Goal: Task Accomplishment & Management: Manage account settings

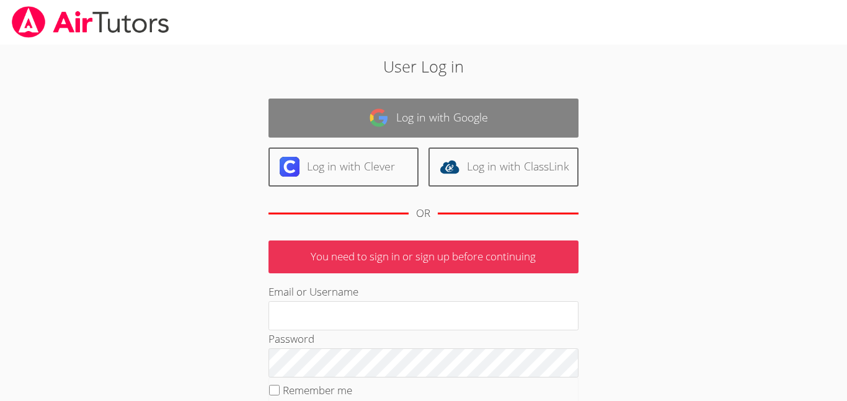
click at [328, 109] on link "Log in with Google" at bounding box center [424, 118] width 310 height 39
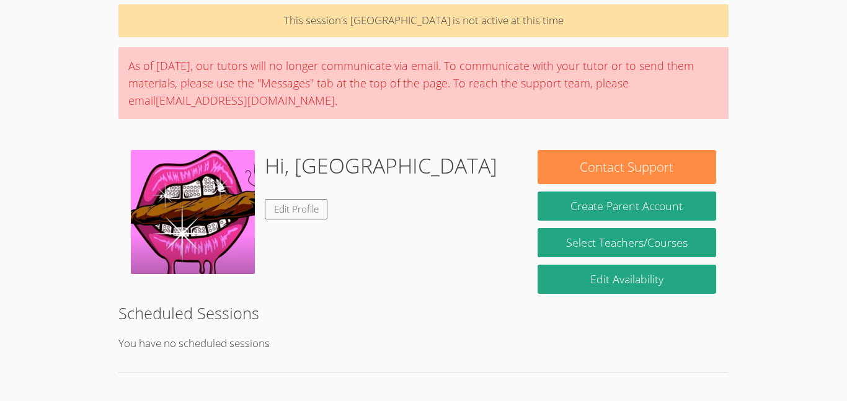
scroll to position [60, 0]
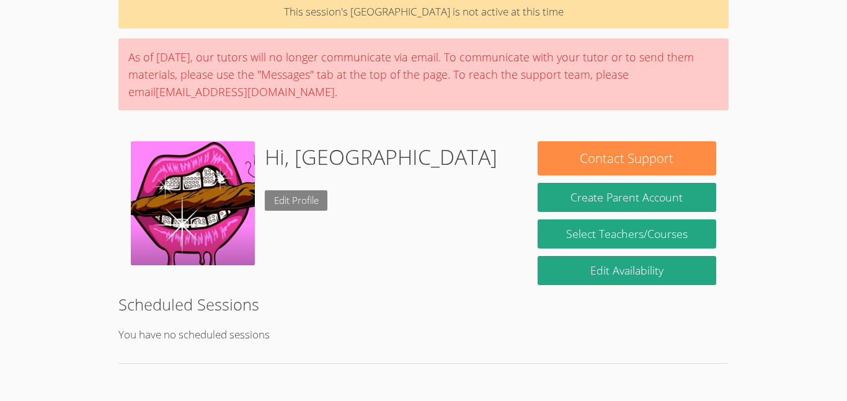
click at [299, 209] on link "Edit Profile" at bounding box center [296, 200] width 63 height 20
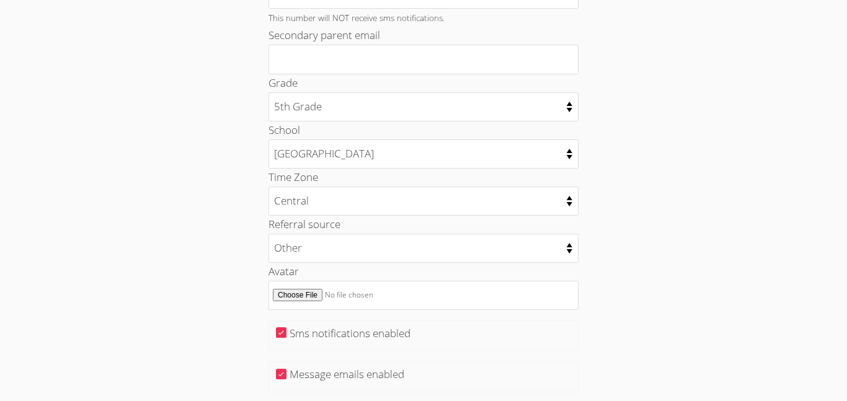
scroll to position [541, 0]
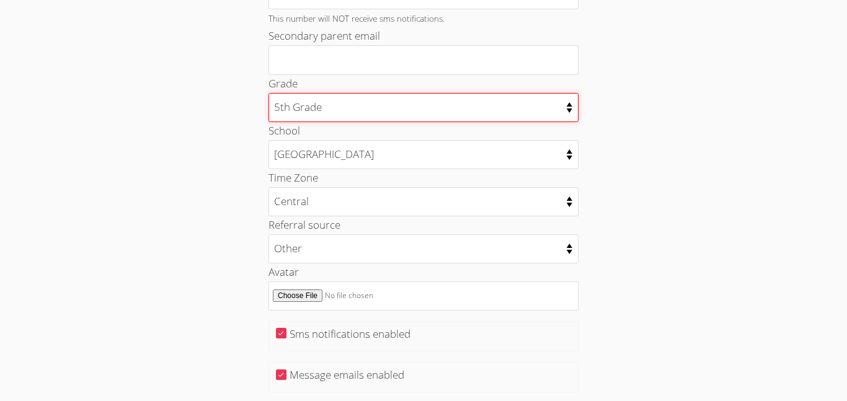
click at [301, 114] on select "Kindergarten 1st Grade 2nd Grade 3rd Grade 4th Grade 5th Grade 6th Grade 7th Gr…" at bounding box center [424, 107] width 310 height 29
select select "7"
click at [269, 93] on select "Kindergarten 1st Grade 2nd Grade 3rd Grade 4th Grade 5th Grade 6th Grade 7th Gr…" at bounding box center [424, 107] width 310 height 29
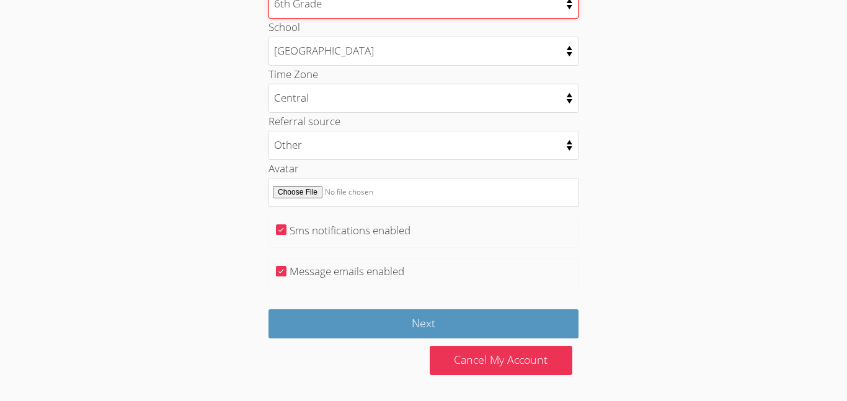
scroll to position [643, 0]
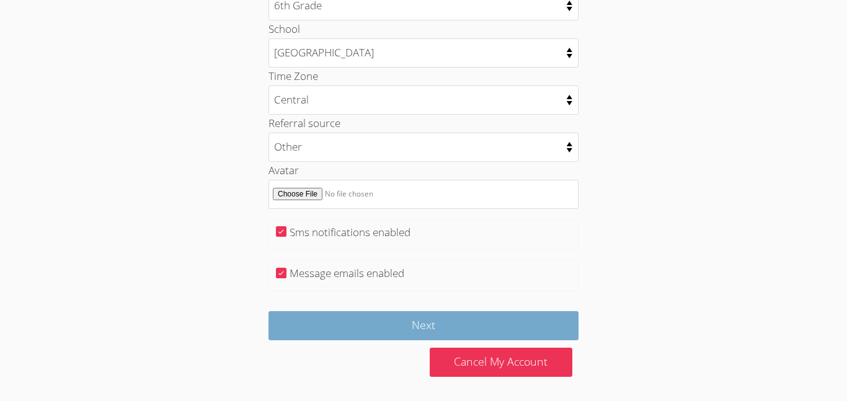
click at [561, 328] on input "Next" at bounding box center [424, 325] width 310 height 29
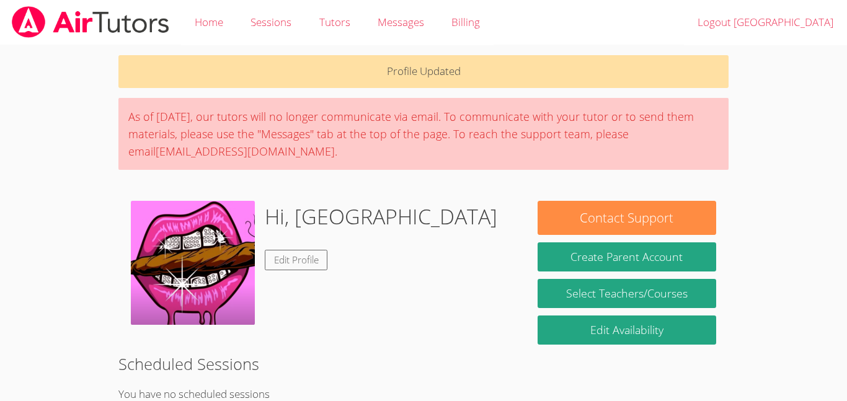
click at [148, 269] on img at bounding box center [193, 263] width 124 height 124
click at [213, 30] on link "Home" at bounding box center [209, 22] width 56 height 45
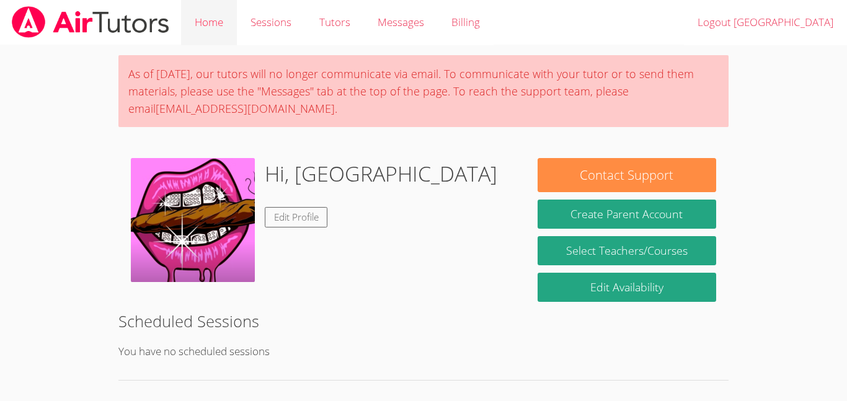
click at [200, 22] on link "Home" at bounding box center [209, 22] width 56 height 45
click at [252, 17] on link "Sessions" at bounding box center [271, 22] width 68 height 45
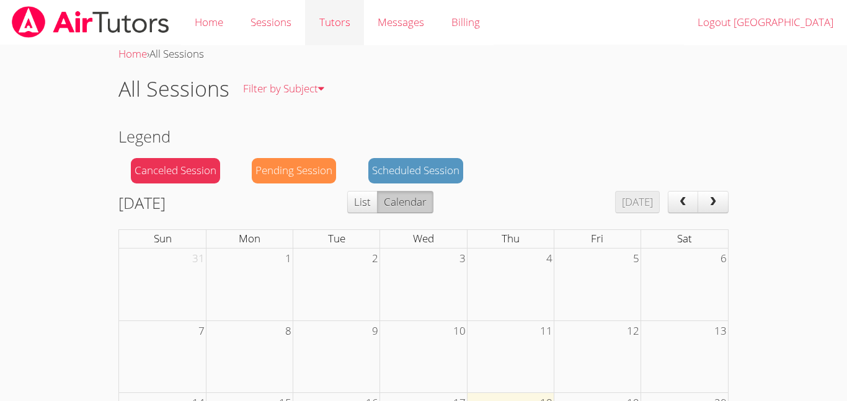
click at [331, 32] on link "Tutors" at bounding box center [334, 22] width 58 height 45
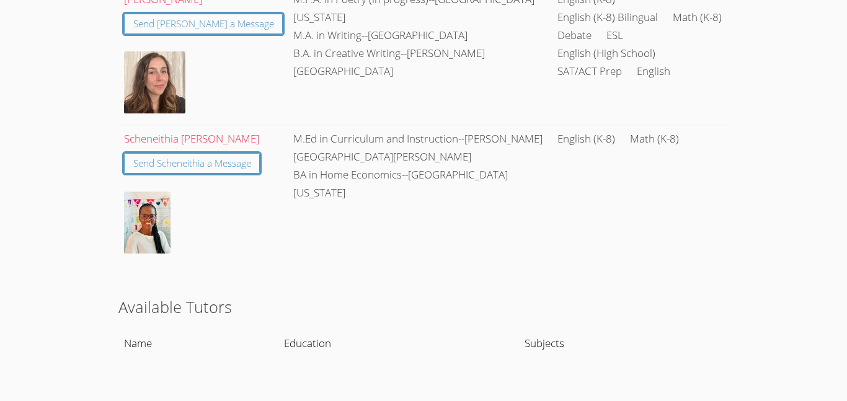
scroll to position [509, 0]
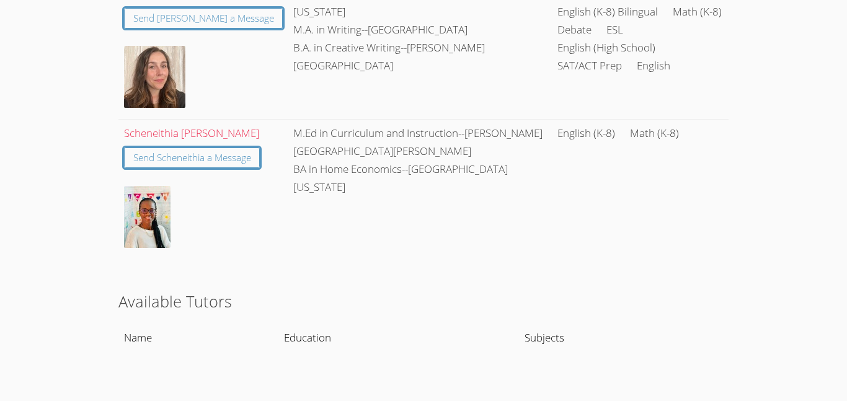
click at [147, 214] on img at bounding box center [147, 217] width 47 height 62
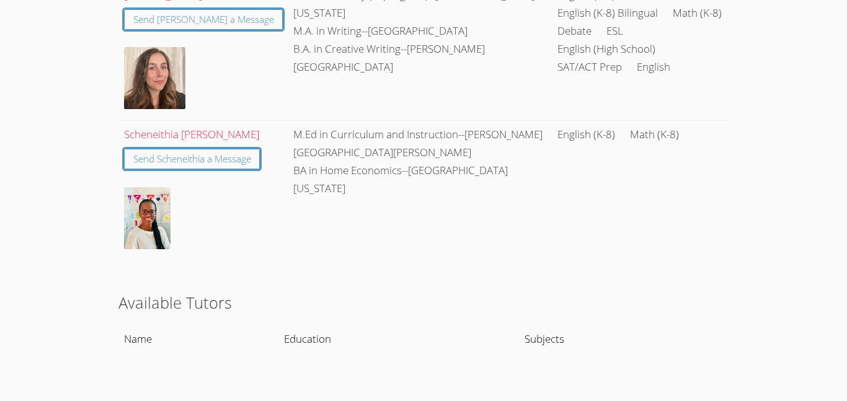
click at [170, 207] on img at bounding box center [147, 218] width 47 height 62
click at [155, 131] on link "Scheneithia Stickler" at bounding box center [191, 134] width 135 height 14
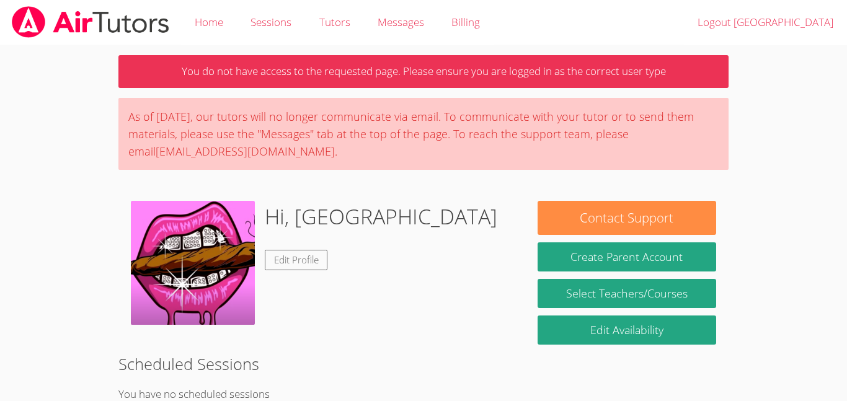
scroll to position [2, 0]
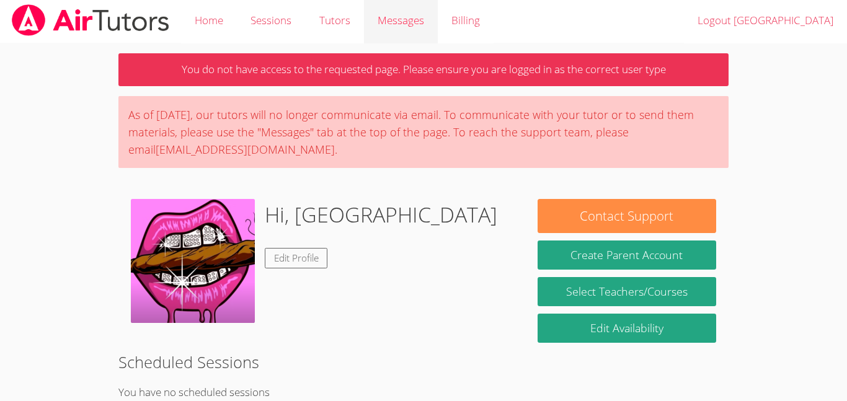
click at [404, 25] on span "Messages" at bounding box center [401, 20] width 47 height 14
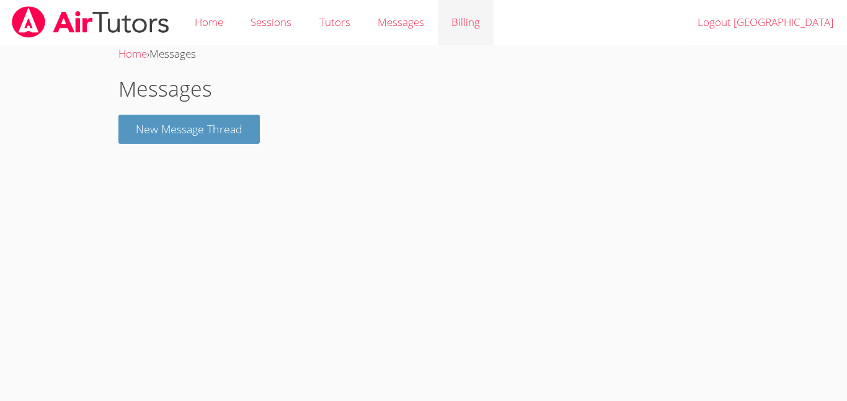
click at [476, 21] on link "Billing" at bounding box center [466, 22] width 56 height 45
